Goal: Task Accomplishment & Management: Manage account settings

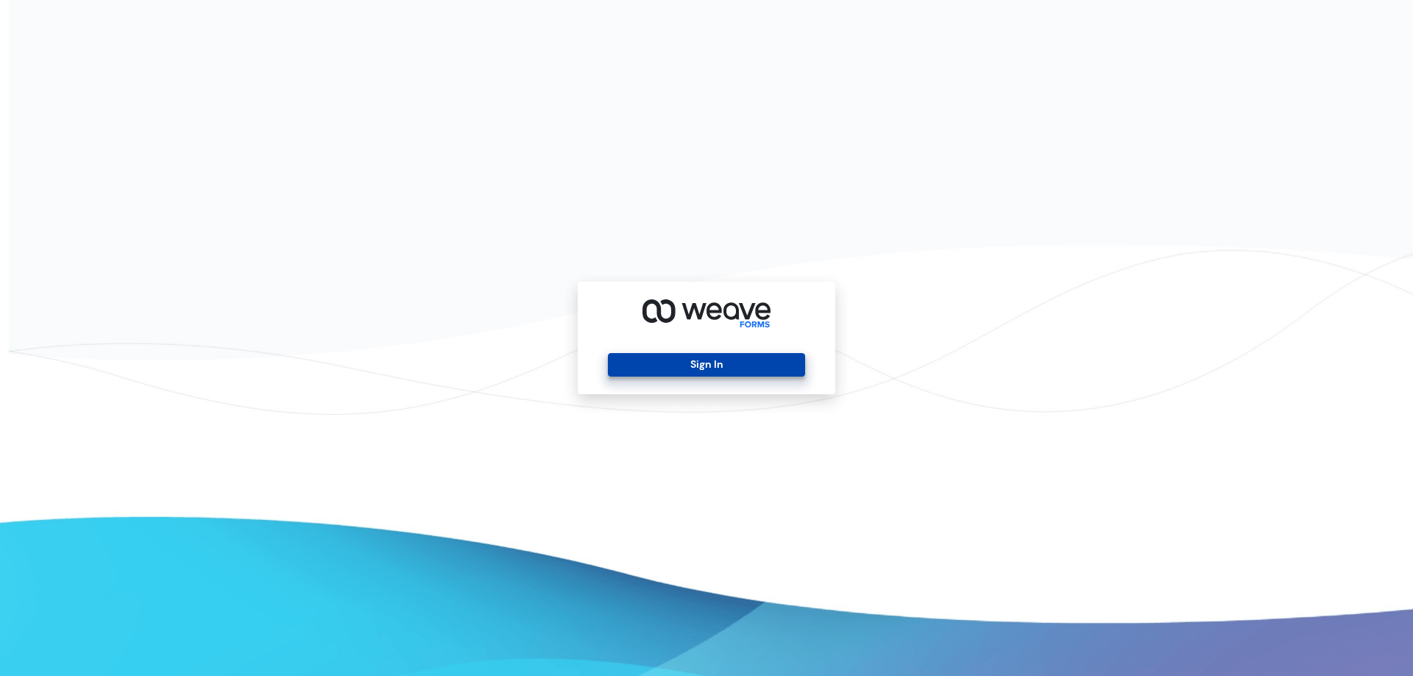
click at [667, 358] on button "Sign In" at bounding box center [706, 365] width 196 height 24
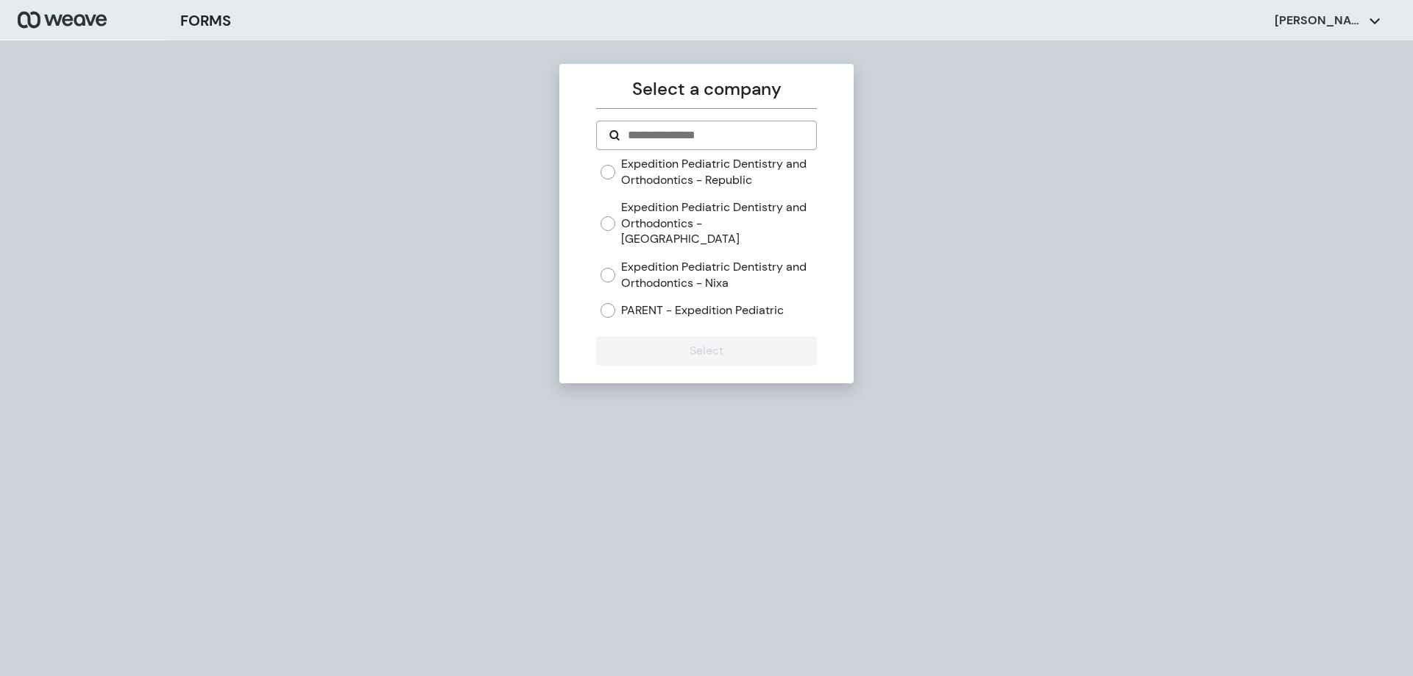
click at [627, 259] on label "Expedition Pediatric Dentistry and Orthodontics - Nixa" at bounding box center [718, 275] width 195 height 32
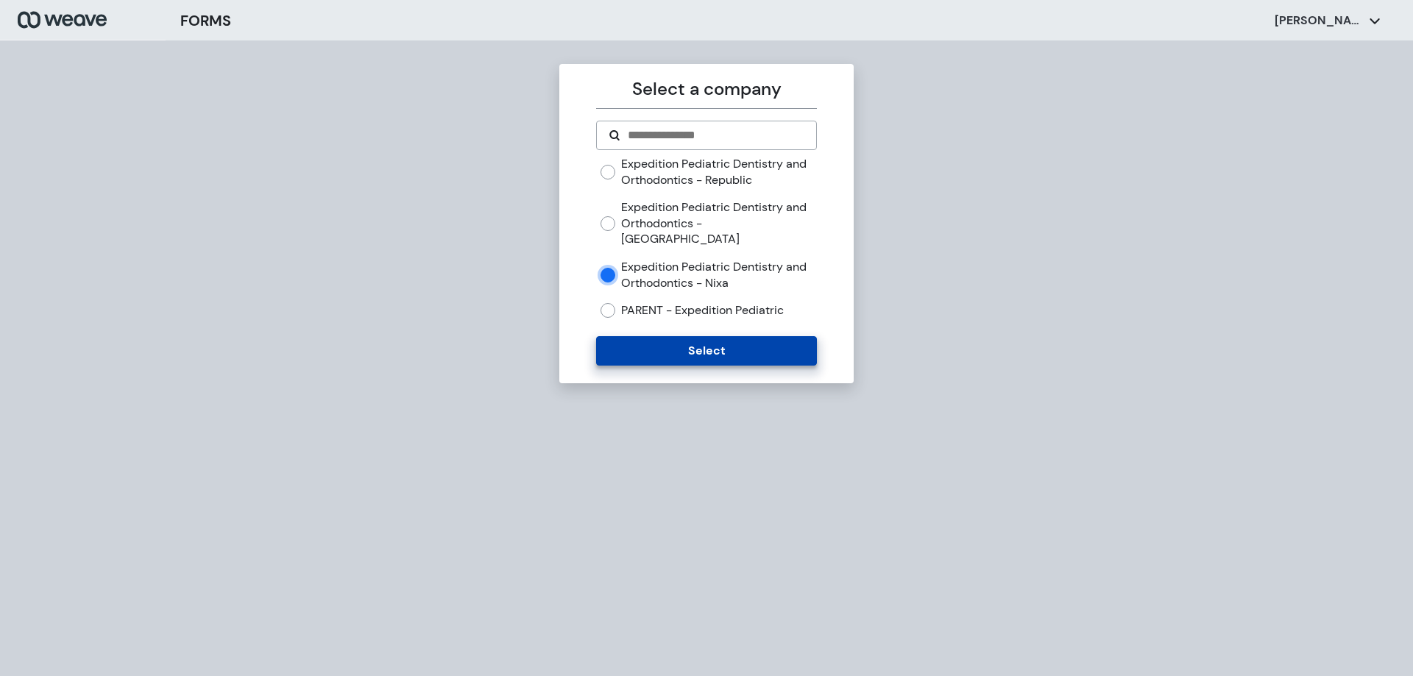
click at [706, 338] on button "Select" at bounding box center [706, 350] width 220 height 29
